Goal: Information Seeking & Learning: Find contact information

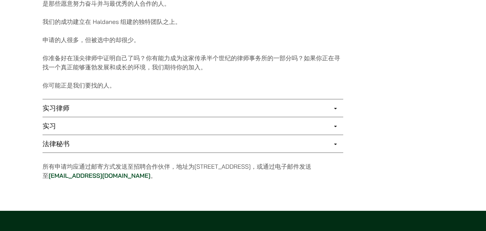
scroll to position [502, 0]
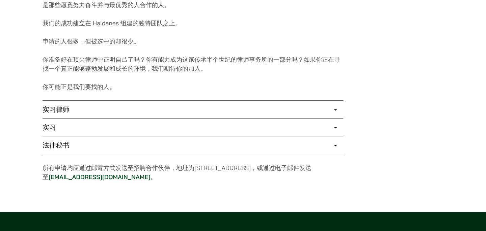
click at [78, 110] on link "实习律师" at bounding box center [192, 110] width 300 height 18
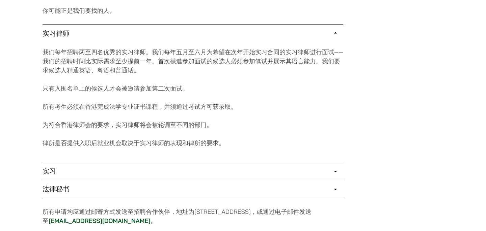
scroll to position [580, 0]
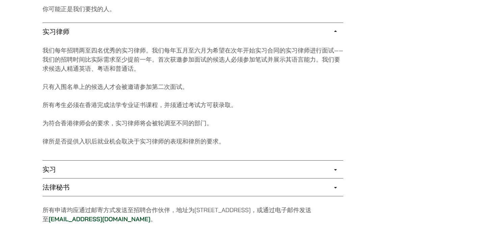
click at [82, 175] on link "实习" at bounding box center [192, 170] width 300 height 18
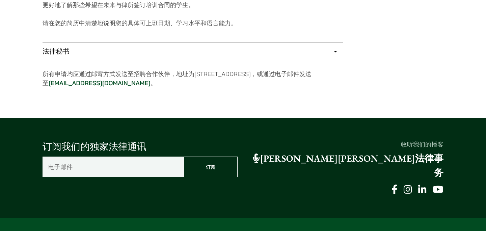
scroll to position [698, 0]
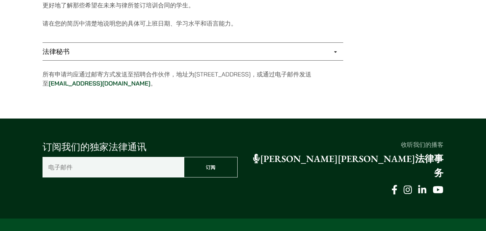
drag, startPoint x: 130, startPoint y: 85, endPoint x: 67, endPoint y: 86, distance: 62.4
click at [67, 86] on p "所有申请均应通过邮寄方式发送至招聘合作伙伴，地址为[STREET_ADDRESS]，或通过电子邮件发送至 [EMAIL_ADDRESS][DOMAIN_NAM…" at bounding box center [192, 79] width 300 height 18
copy font "[EMAIL_ADDRESS][DOMAIN_NAME]"
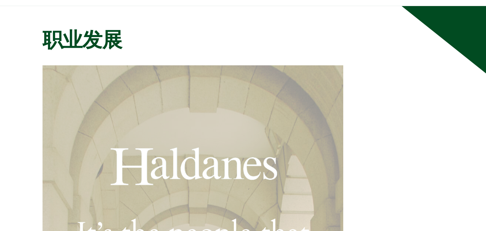
scroll to position [0, 0]
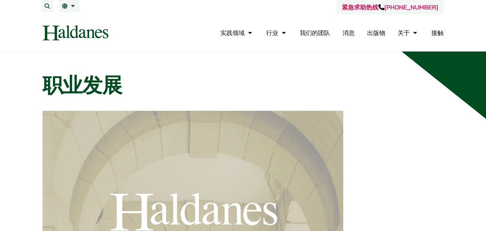
click at [247, 85] on h1 "职业发展" at bounding box center [242, 85] width 401 height 24
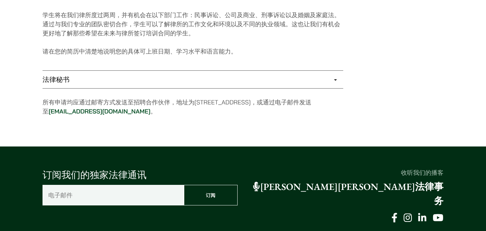
scroll to position [657, 0]
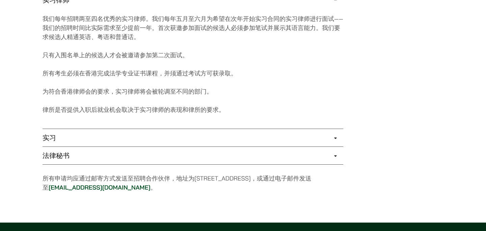
scroll to position [603, 0]
